Goal: Task Accomplishment & Management: Use online tool/utility

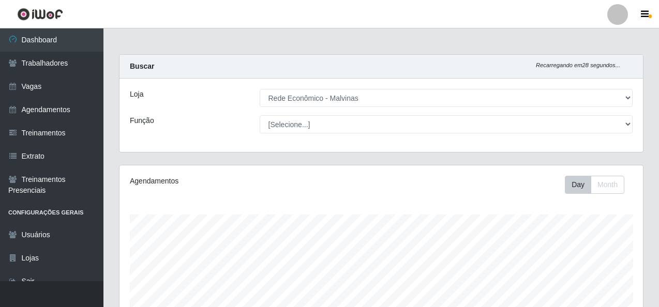
select select "194"
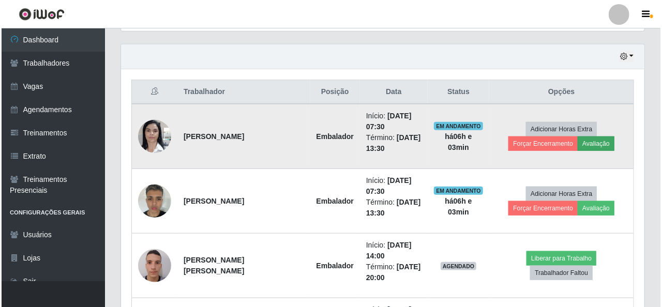
scroll to position [215, 524]
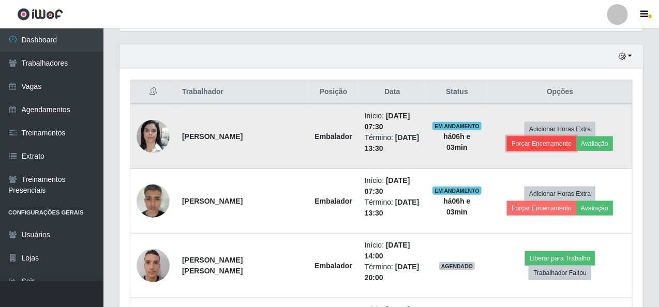
click at [573, 137] on button "Forçar Encerramento" at bounding box center [541, 144] width 69 height 14
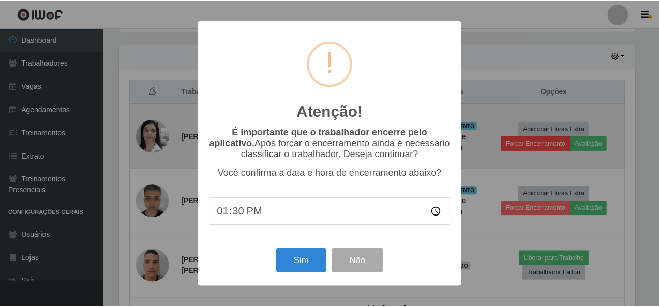
scroll to position [215, 520]
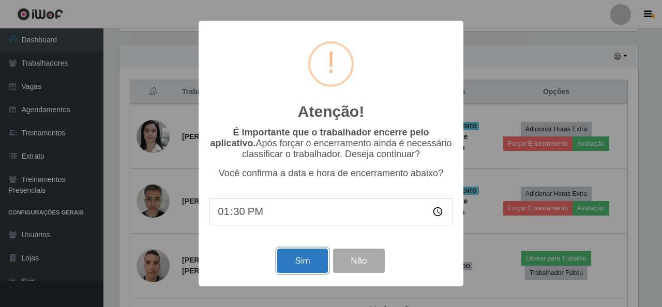
click at [313, 257] on button "Sim" at bounding box center [302, 261] width 50 height 24
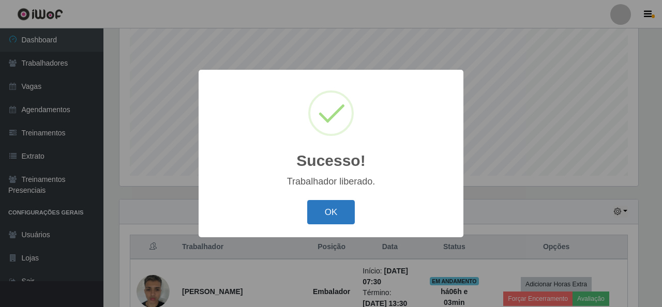
click at [342, 206] on button "OK" at bounding box center [331, 212] width 48 height 24
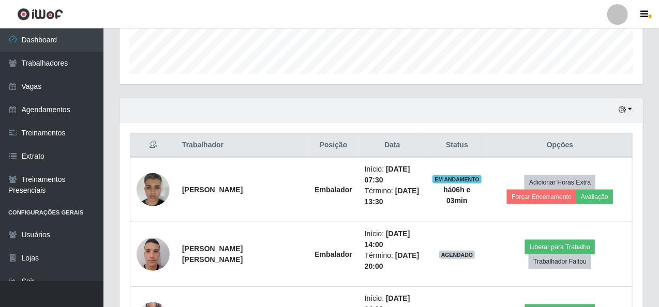
scroll to position [298, 0]
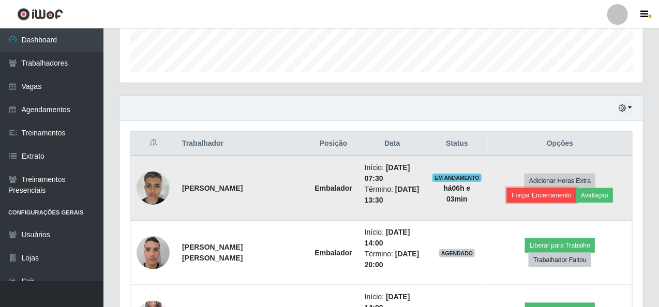
click at [576, 188] on button "Forçar Encerramento" at bounding box center [541, 195] width 69 height 14
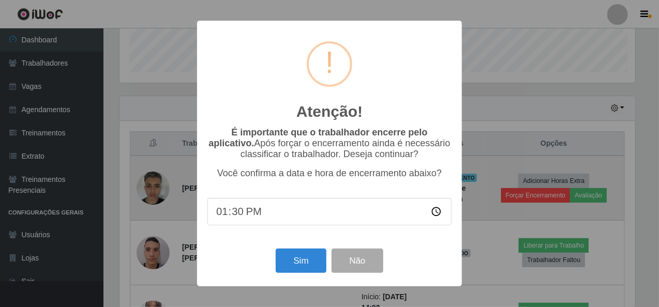
scroll to position [215, 520]
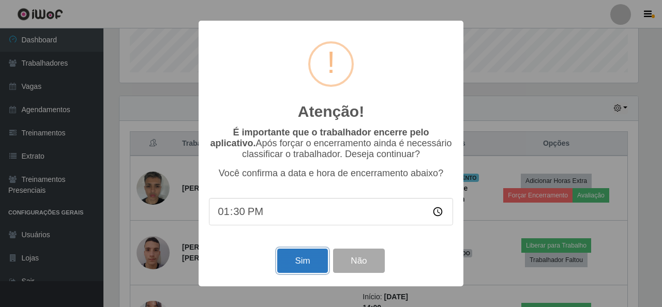
click at [315, 257] on button "Sim" at bounding box center [302, 261] width 50 height 24
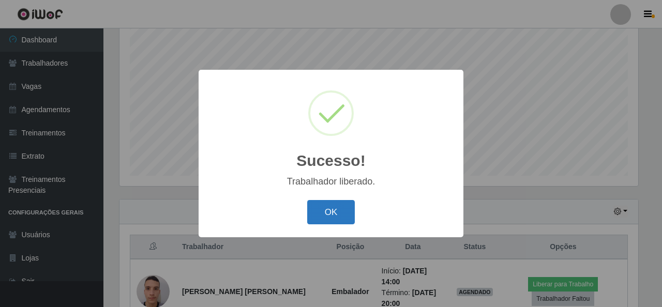
click at [350, 211] on button "OK" at bounding box center [331, 212] width 48 height 24
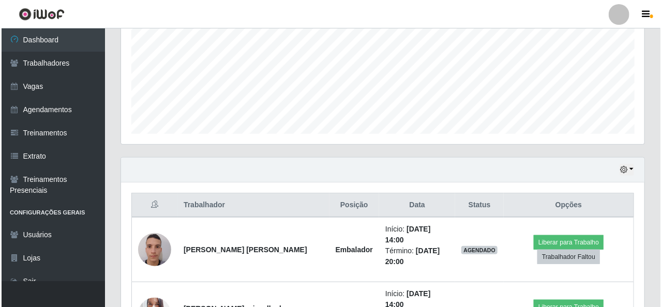
scroll to position [349, 0]
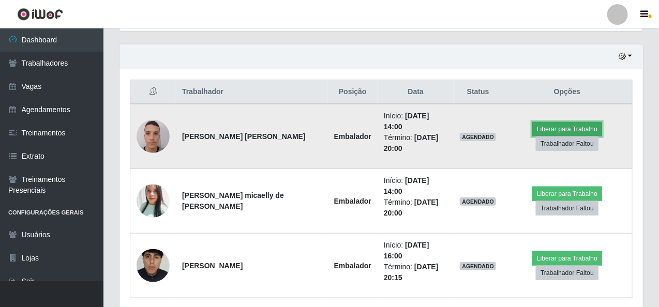
click at [540, 122] on button "Liberar para Trabalho" at bounding box center [567, 129] width 70 height 14
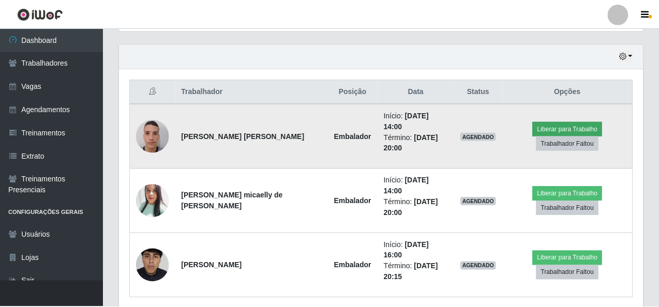
scroll to position [215, 520]
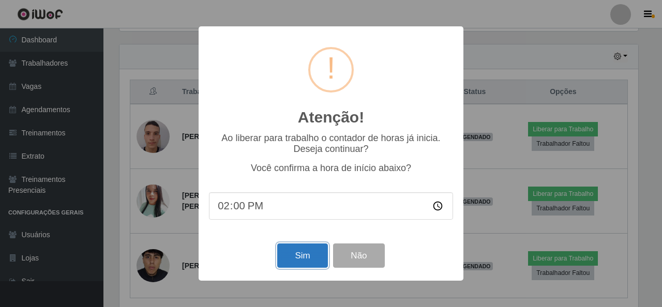
click at [317, 254] on button "Sim" at bounding box center [302, 256] width 50 height 24
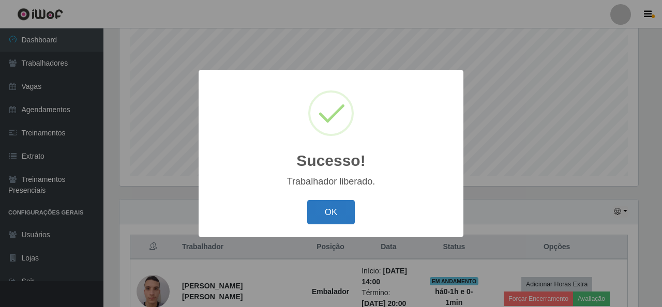
click at [322, 210] on button "OK" at bounding box center [331, 212] width 48 height 24
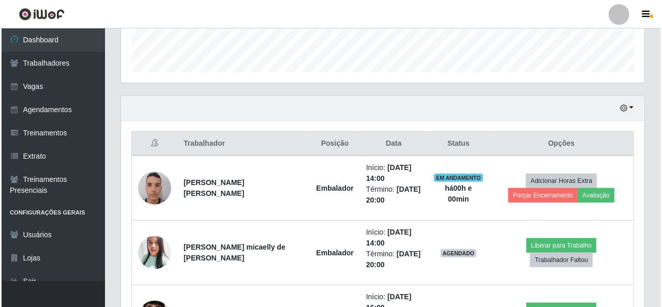
scroll to position [349, 0]
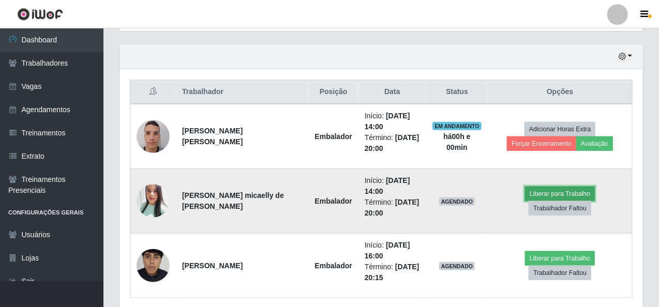
click at [532, 196] on button "Liberar para Trabalho" at bounding box center [560, 194] width 70 height 14
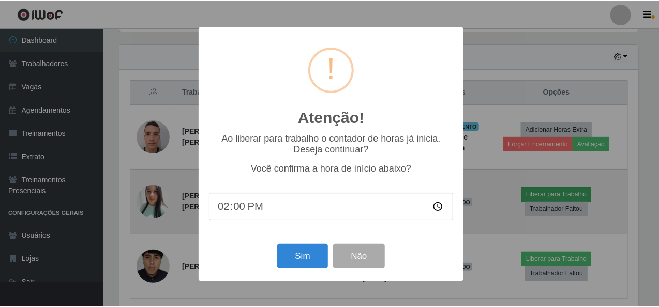
scroll to position [215, 520]
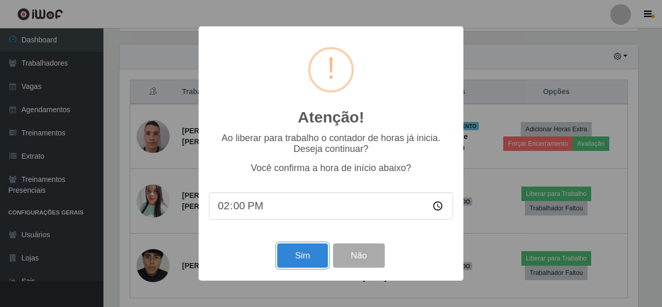
click at [310, 256] on button "Sim" at bounding box center [302, 256] width 50 height 24
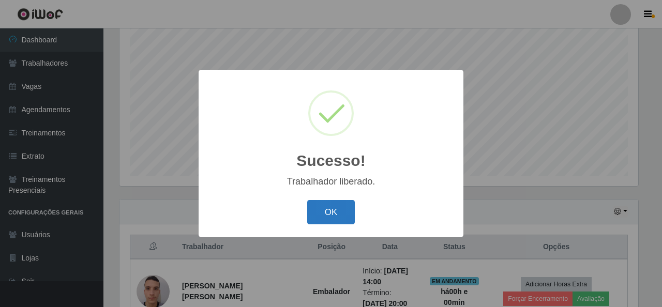
click at [339, 218] on button "OK" at bounding box center [331, 212] width 48 height 24
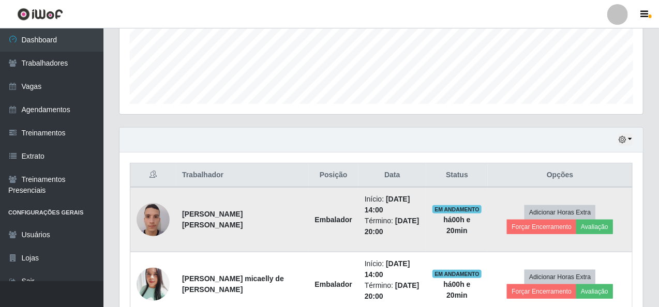
scroll to position [284, 0]
